Goal: Task Accomplishment & Management: Use online tool/utility

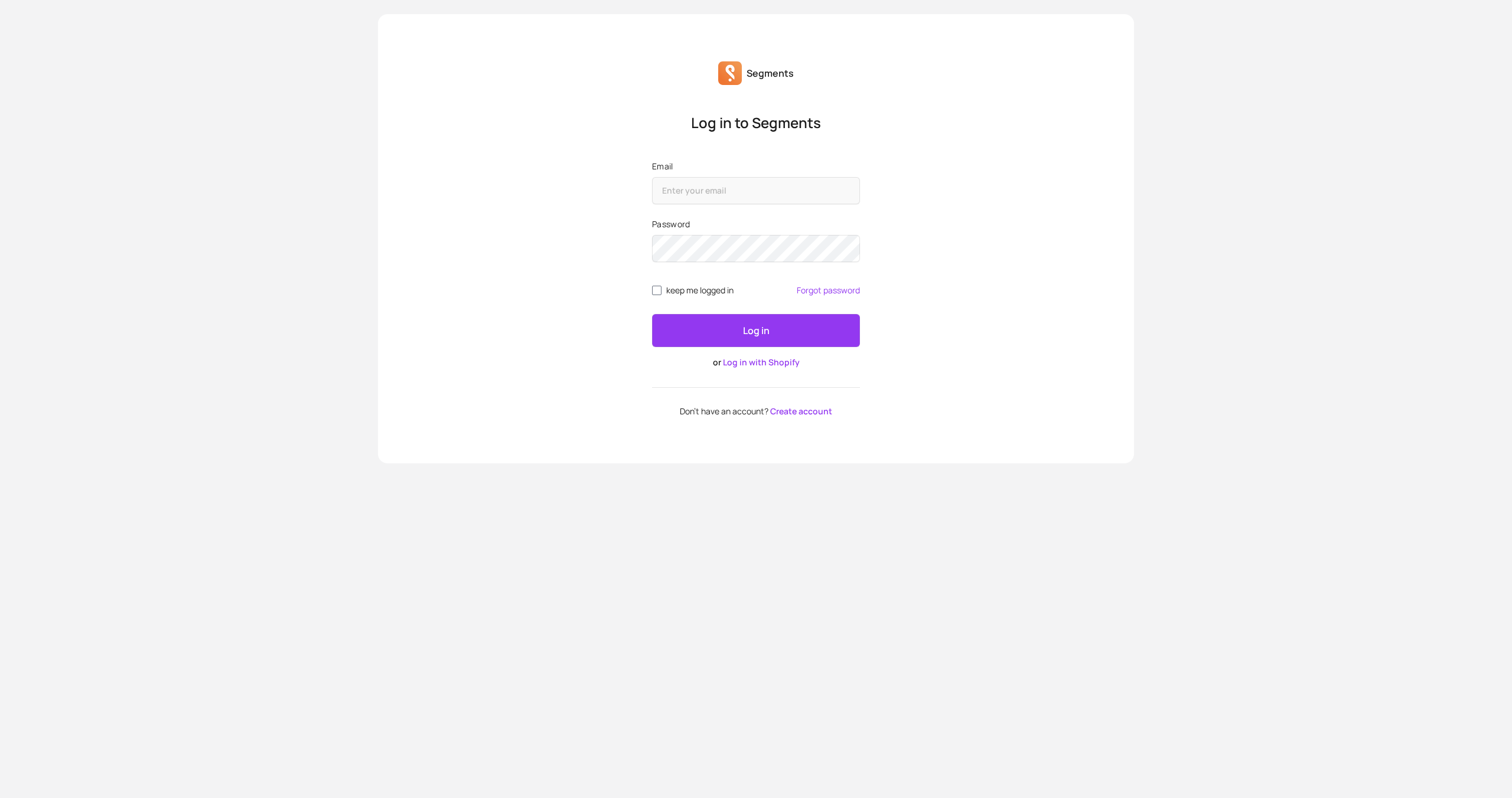
click at [489, 94] on div "Segments Log in to Segments Email Password keep me logged in Forgot password Lo…" at bounding box center [756, 238] width 756 height 450
click at [744, 360] on link "Log in with Shopify" at bounding box center [761, 361] width 77 height 11
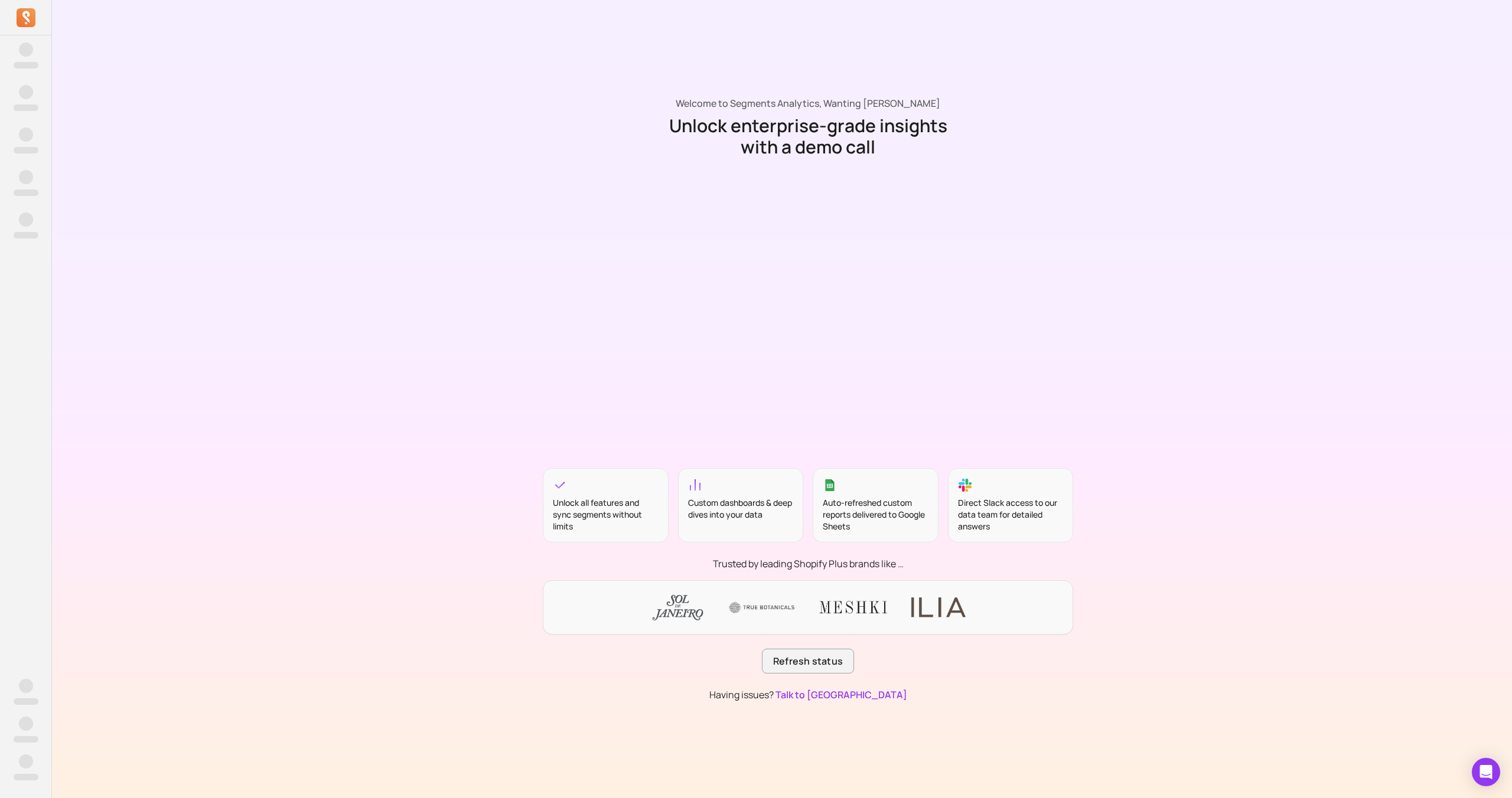
click at [25, 46] on span "‌" at bounding box center [26, 49] width 14 height 14
click at [34, 54] on div "‌ ‌" at bounding box center [26, 56] width 25 height 31
click at [19, 56] on span "‌" at bounding box center [26, 49] width 14 height 14
click at [301, 222] on div "Welcome to Segments Analytics, Wanting Wang Unlock enterprise-grade insights wi…" at bounding box center [808, 399] width 1512 height 798
click at [39, 53] on div "‌ ‌ ‌ ‌ ‌ ‌ ‌ ‌ ‌ ‌ ‌ ‌ ‌ ‌ ‌ ‌" at bounding box center [26, 419] width 51 height 758
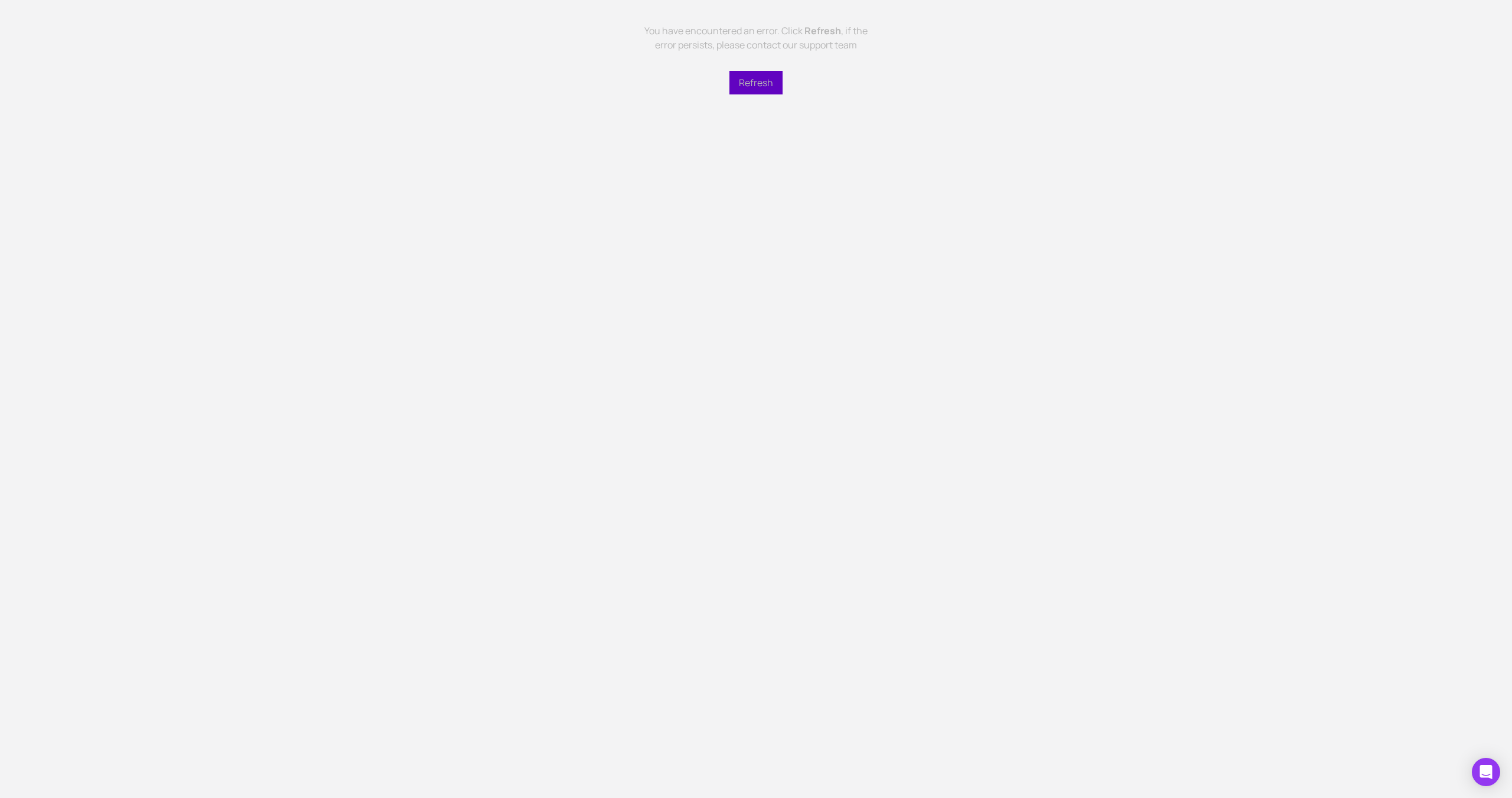
click at [752, 82] on button "Refresh" at bounding box center [756, 83] width 53 height 24
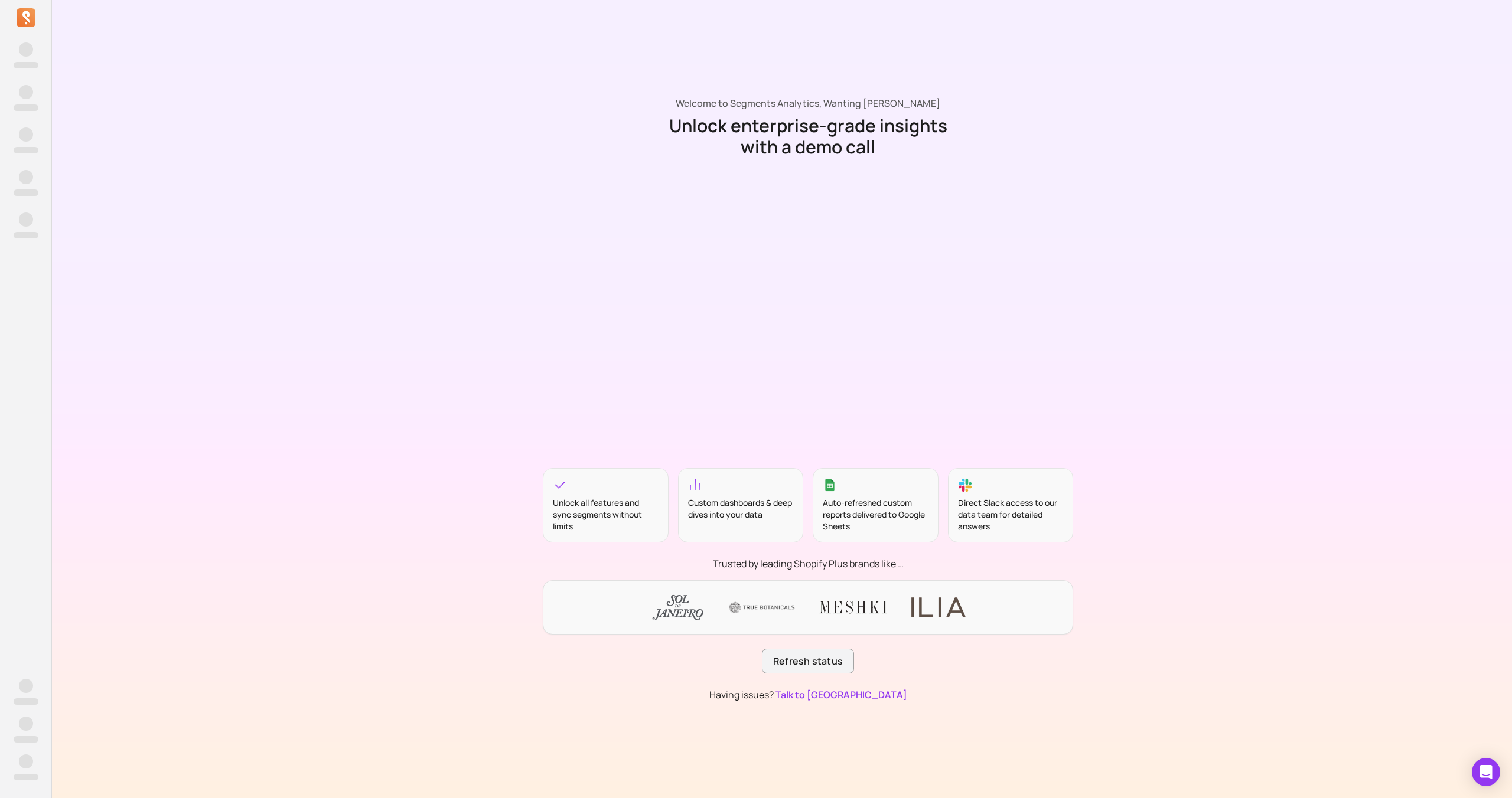
click at [23, 20] on icon at bounding box center [26, 17] width 19 height 19
click at [29, 19] on icon at bounding box center [26, 17] width 19 height 19
